Goal: Task Accomplishment & Management: Use online tool/utility

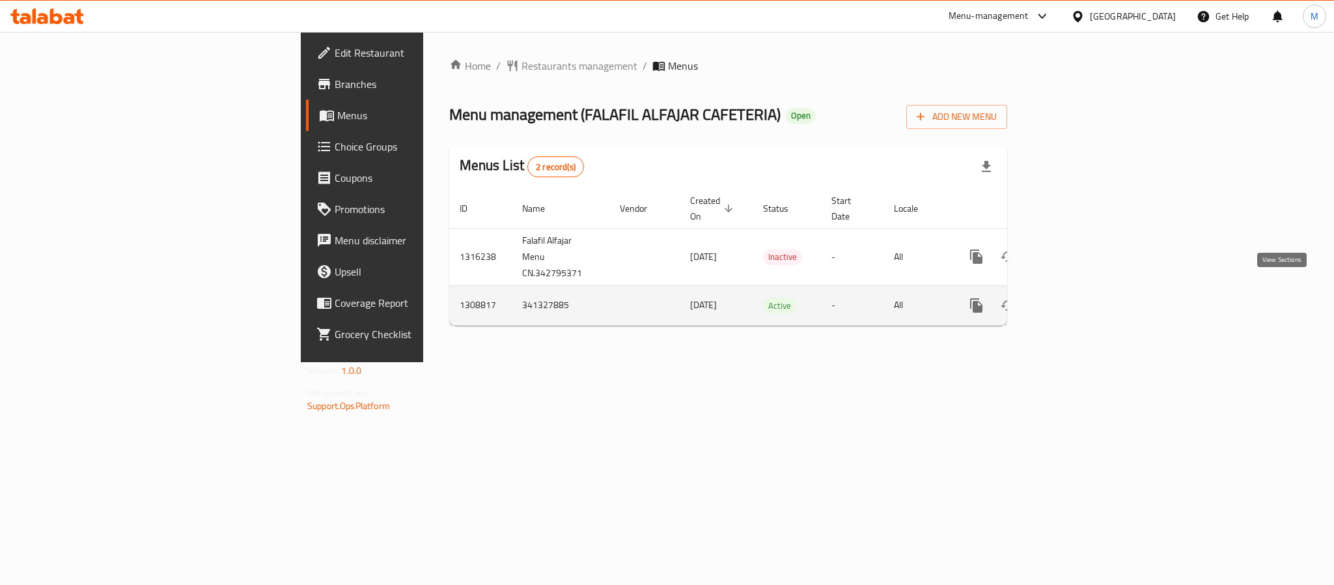
click at [1078, 298] on icon "enhanced table" at bounding box center [1070, 306] width 16 height 16
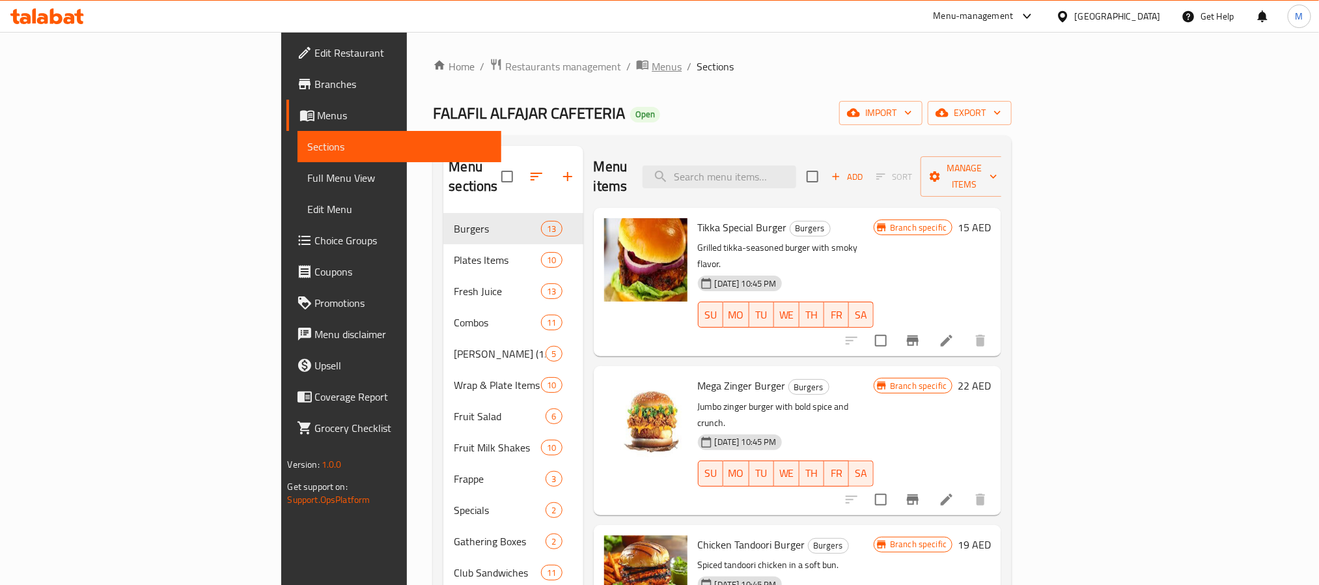
click at [652, 59] on span "Menus" at bounding box center [667, 67] width 30 height 16
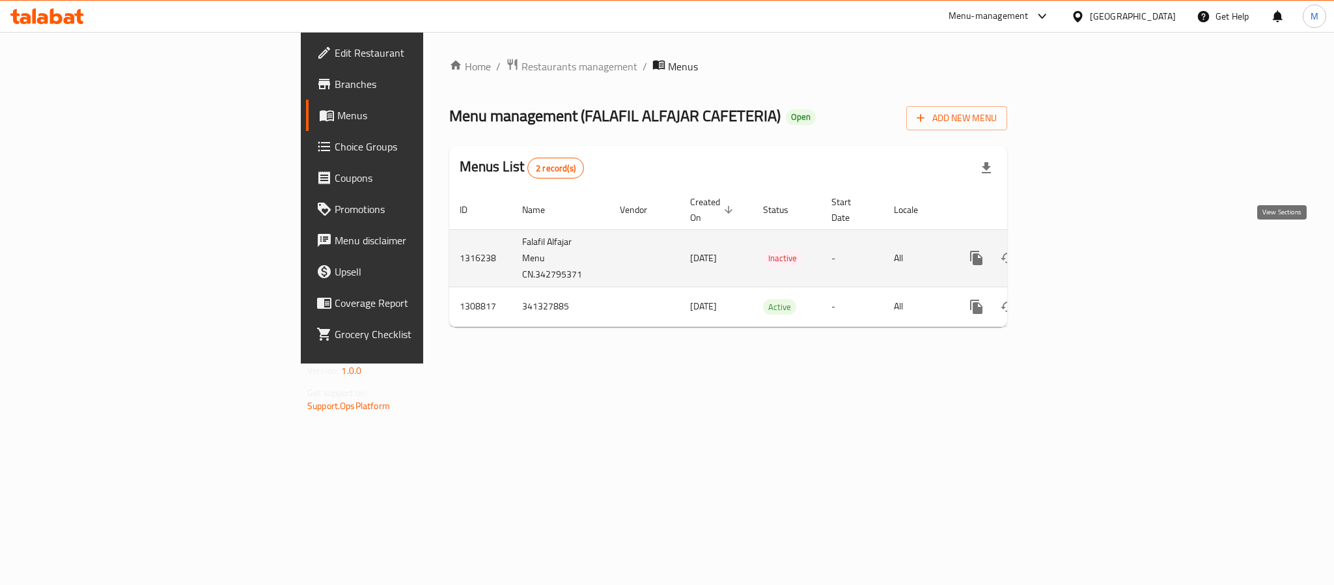
click at [1076, 252] on icon "enhanced table" at bounding box center [1070, 258] width 12 height 12
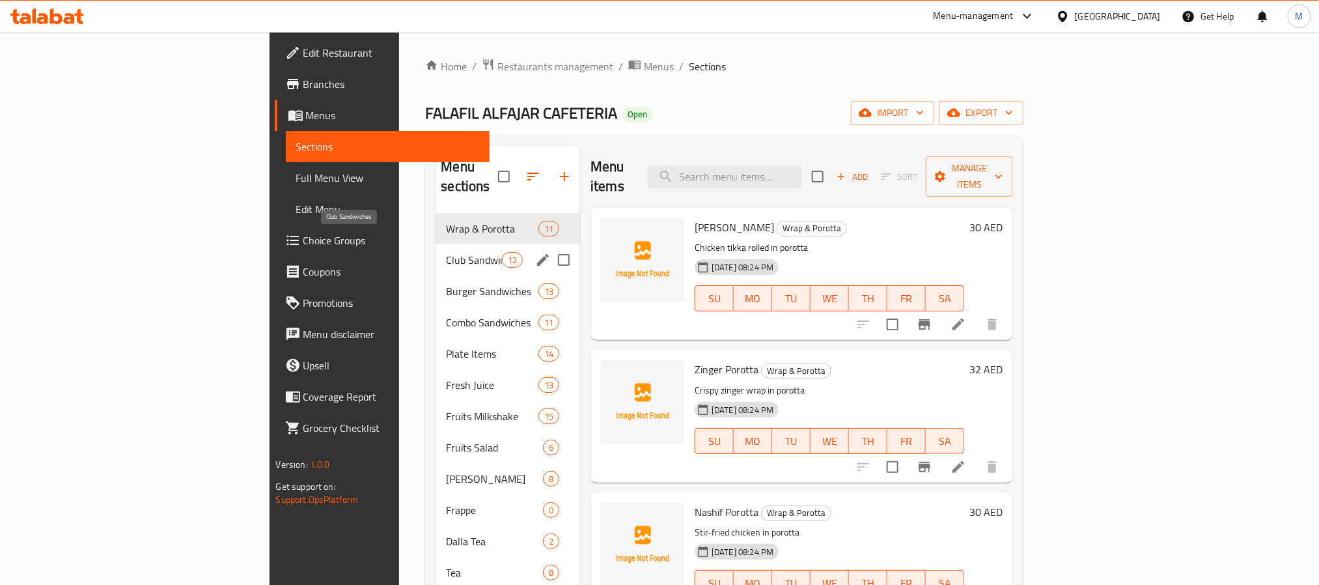
click at [446, 252] on span "Club Sandwiches" at bounding box center [473, 260] width 55 height 16
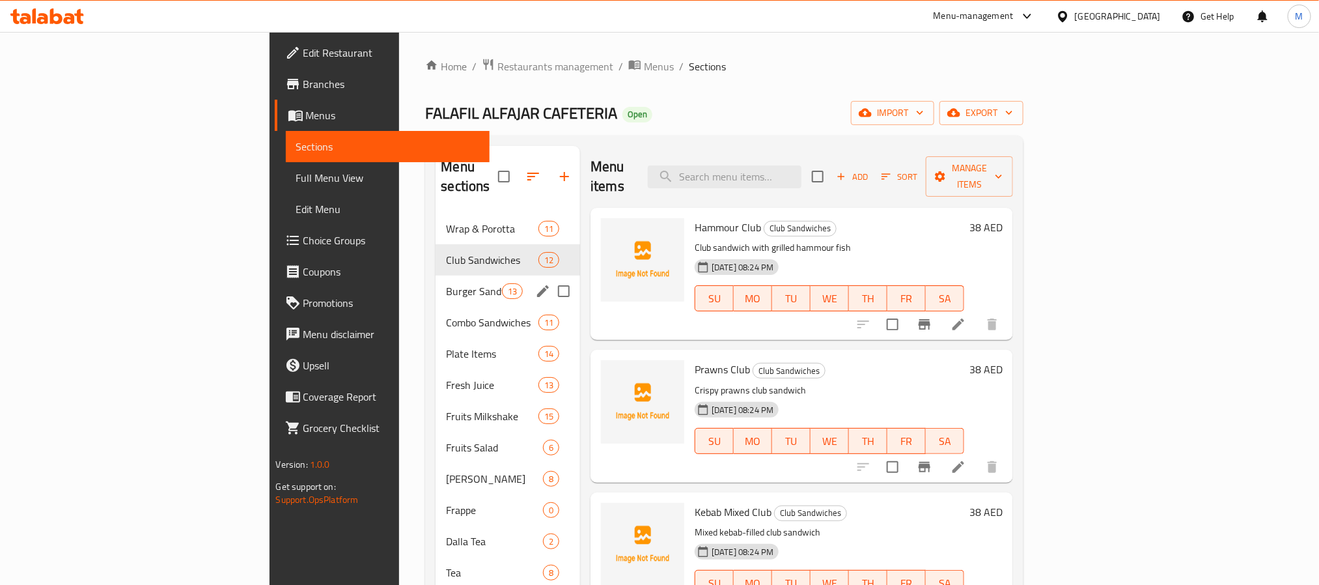
click at [436, 275] on div "Burger Sandwiches 13" at bounding box center [508, 290] width 145 height 31
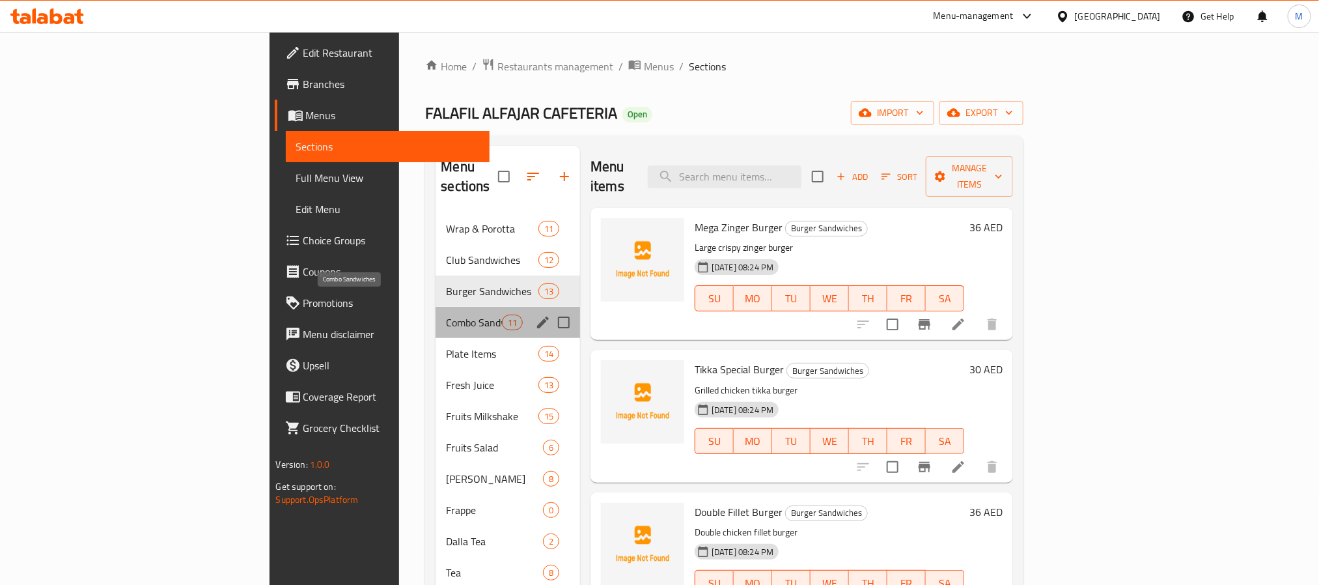
click at [446, 314] on span "Combo Sandwiches" at bounding box center [473, 322] width 55 height 16
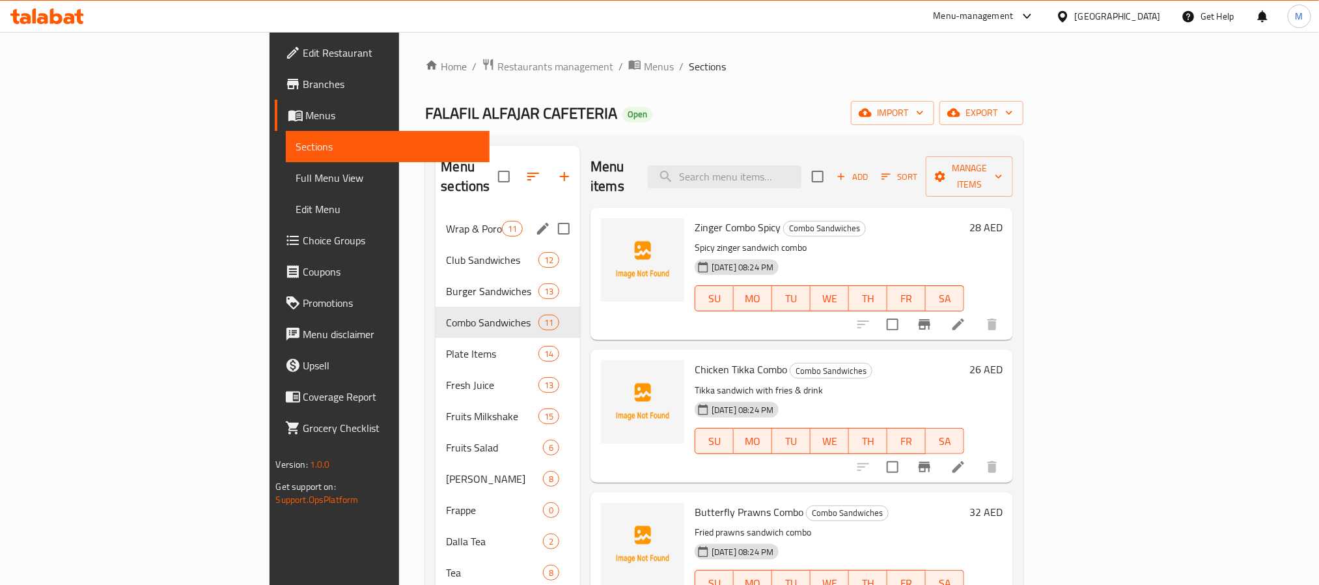
click at [436, 213] on div "Wrap & Porotta 11" at bounding box center [508, 228] width 145 height 31
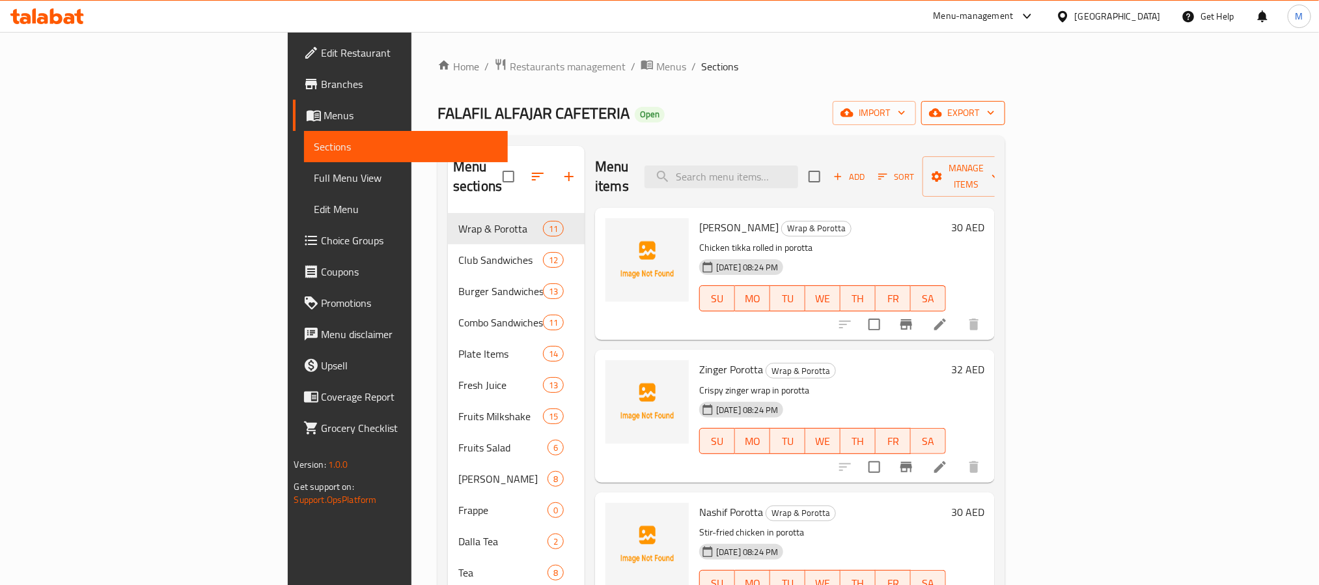
click at [995, 116] on span "export" at bounding box center [963, 113] width 63 height 16
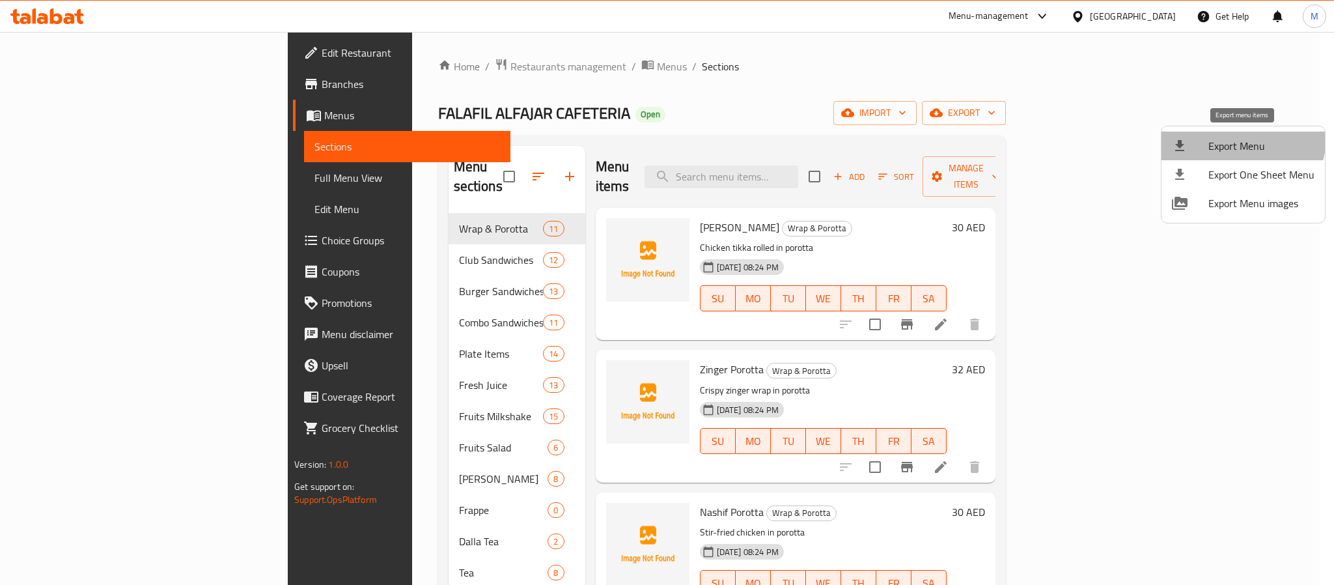
click at [1223, 135] on li "Export Menu" at bounding box center [1242, 145] width 163 height 29
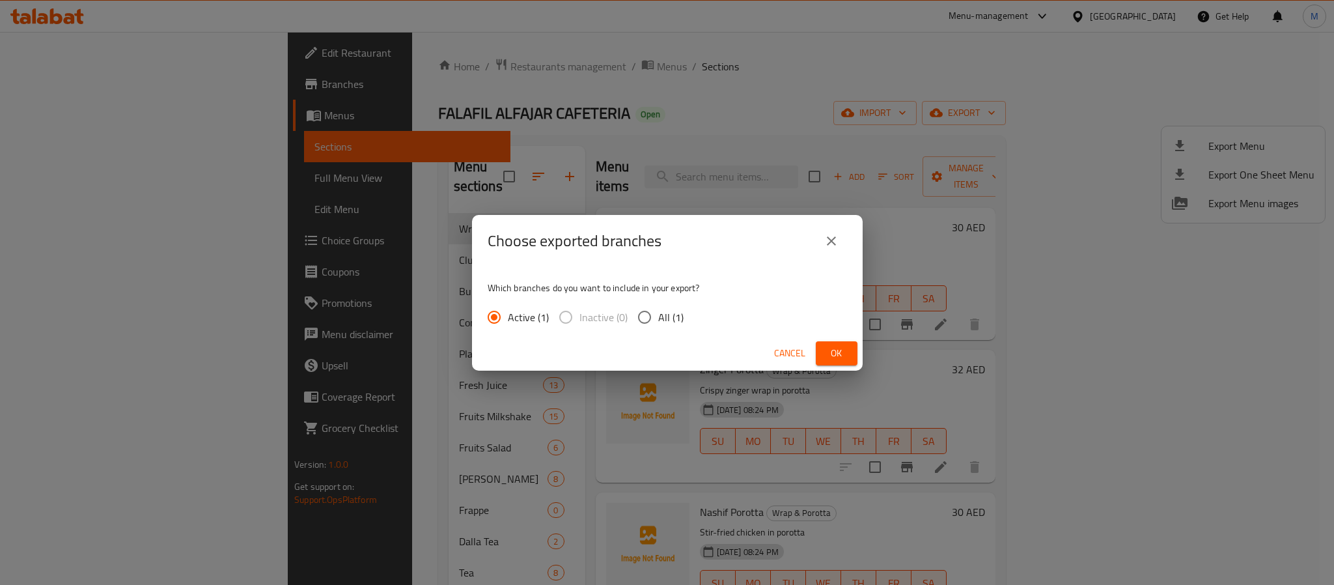
click at [649, 312] on input "All (1)" at bounding box center [644, 316] width 27 height 27
radio input "true"
click at [840, 358] on span "Ok" at bounding box center [836, 353] width 21 height 16
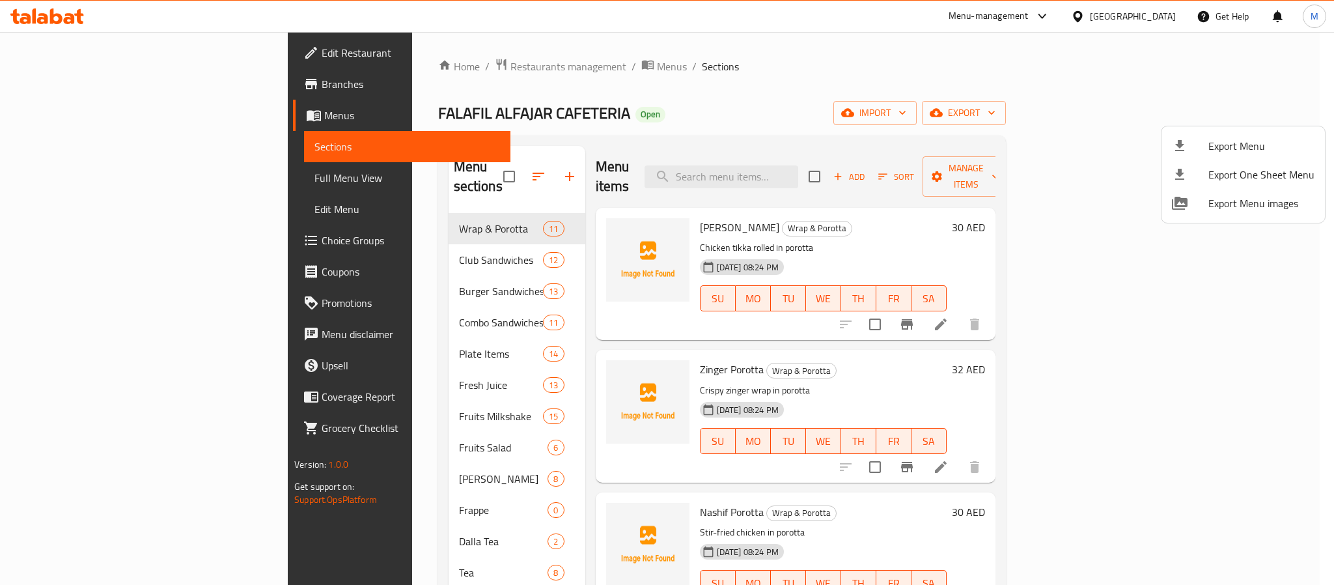
click at [1108, 12] on div at bounding box center [667, 292] width 1334 height 585
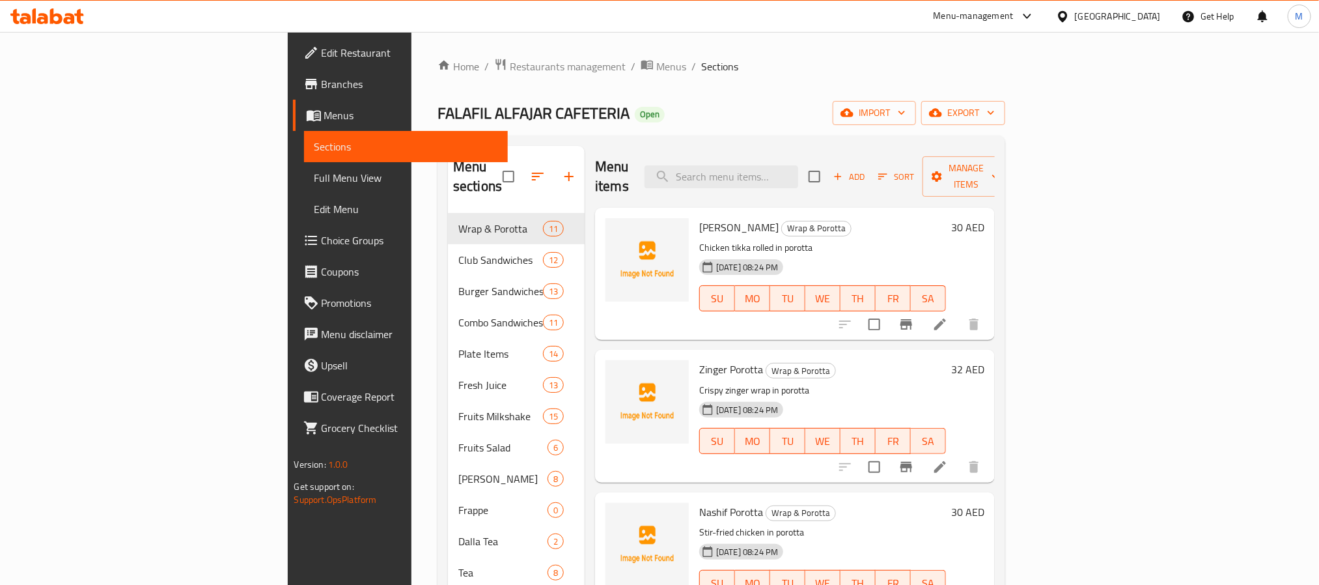
click at [726, 98] on div "Home / Restaurants management / Menus / Sections FALAFIL ALFAJAR CAFETERIA Open…" at bounding box center [721, 399] width 568 height 683
click at [510, 65] on span "Restaurants management" at bounding box center [568, 67] width 116 height 16
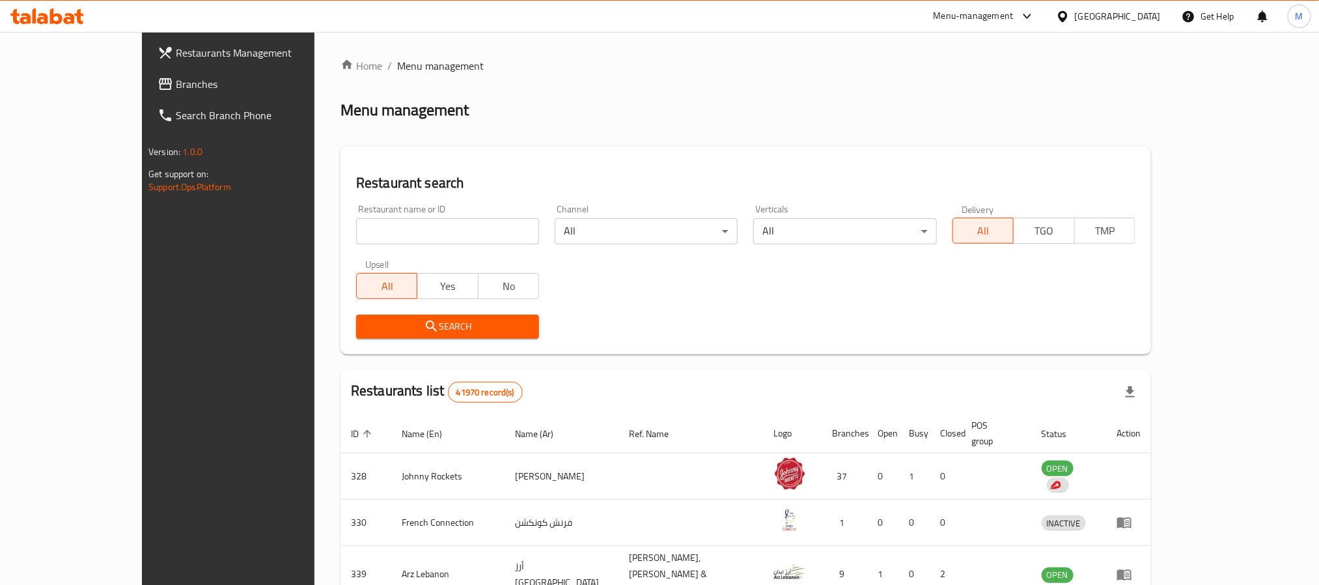
click at [176, 76] on span "Branches" at bounding box center [264, 84] width 176 height 16
